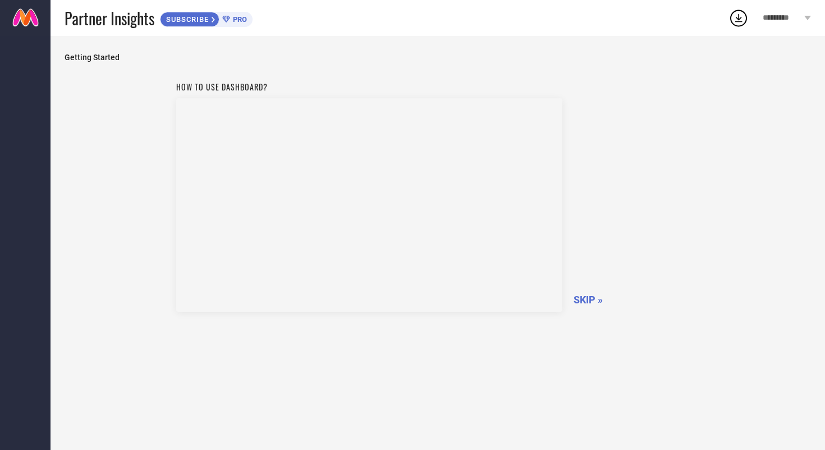
click at [593, 301] on span "SKIP »" at bounding box center [588, 300] width 29 height 12
